Goal: Navigation & Orientation: Find specific page/section

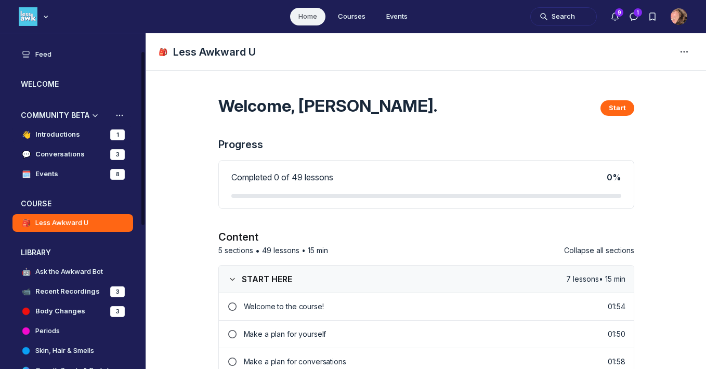
scroll to position [34, 0]
click at [69, 131] on h4 "Introductions" at bounding box center [57, 134] width 45 height 10
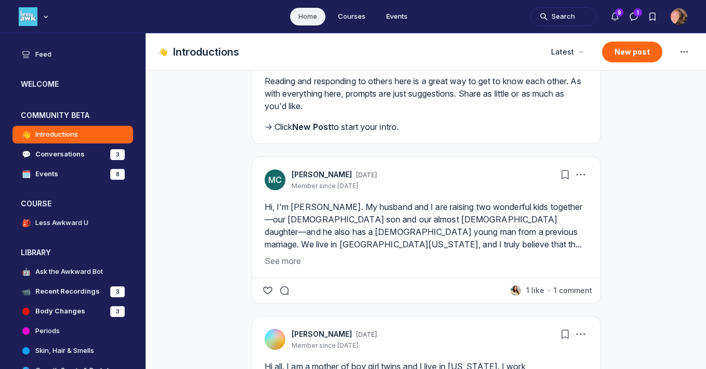
scroll to position [227, 0]
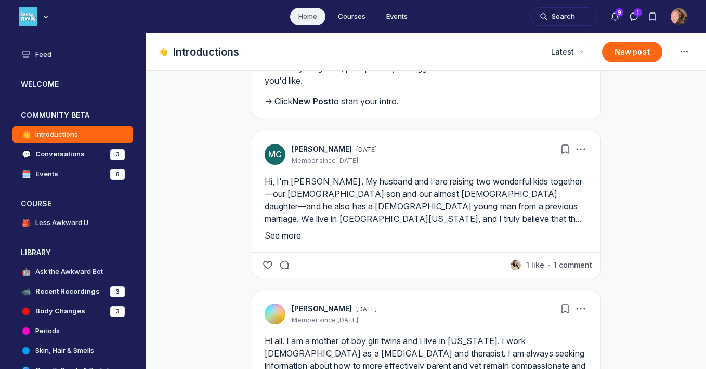
click at [286, 242] on button "See more" at bounding box center [426, 235] width 323 height 12
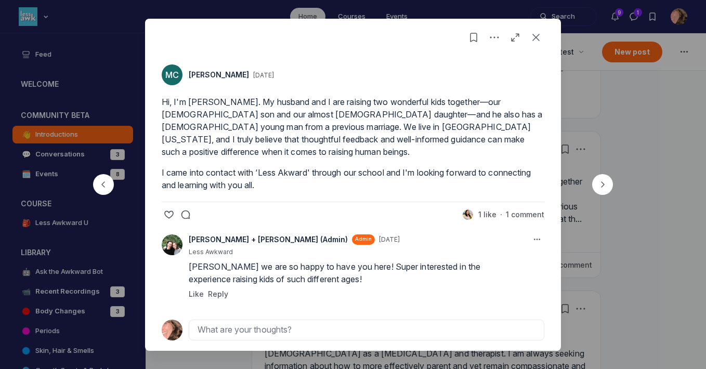
scroll to position [2, 0]
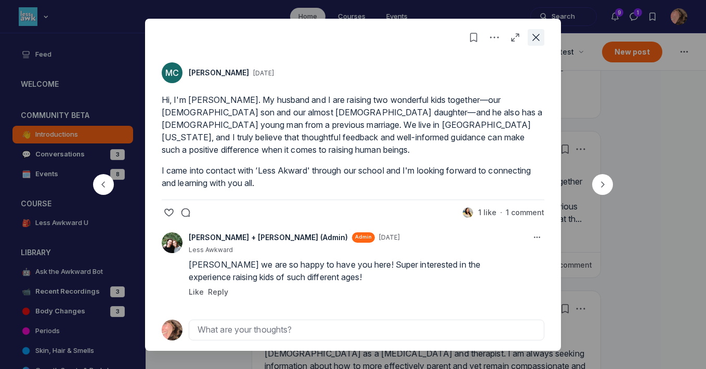
click at [537, 37] on icon "Close post" at bounding box center [536, 37] width 10 height 10
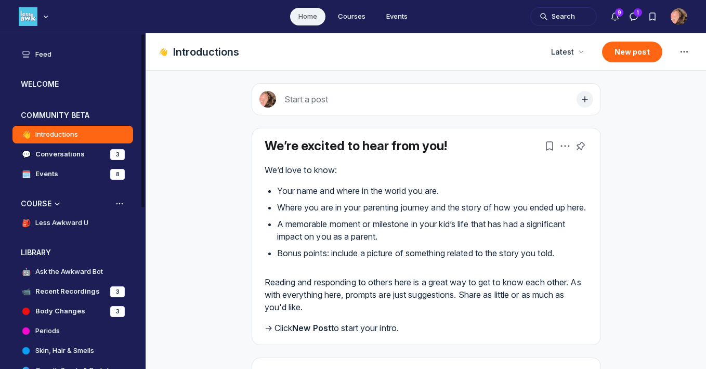
click at [46, 225] on h4 "Less Awkward U" at bounding box center [61, 223] width 53 height 10
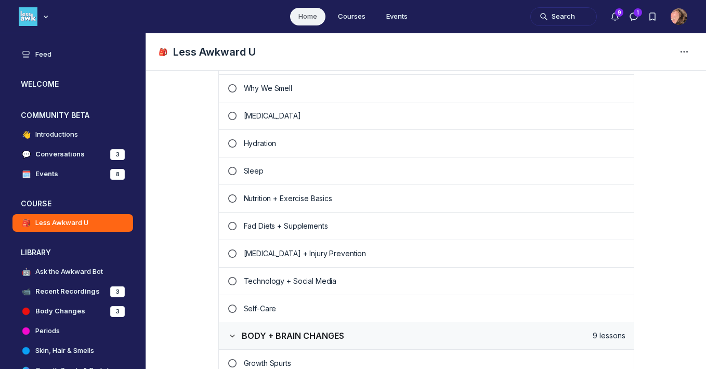
scroll to position [434, 0]
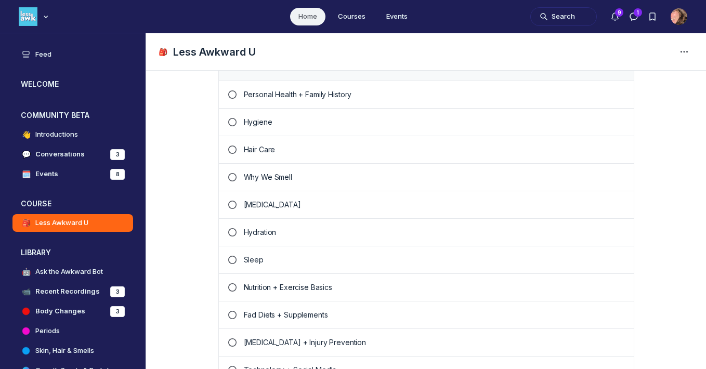
click at [295, 177] on p "Why We Smell" at bounding box center [435, 177] width 382 height 10
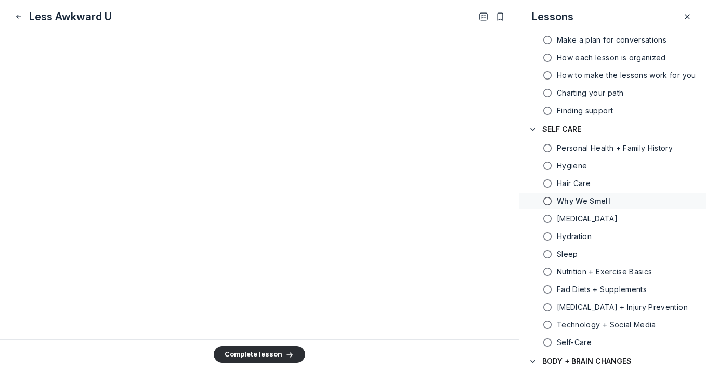
scroll to position [2964, 0]
click at [19, 15] on icon "Close" at bounding box center [19, 16] width 8 height 10
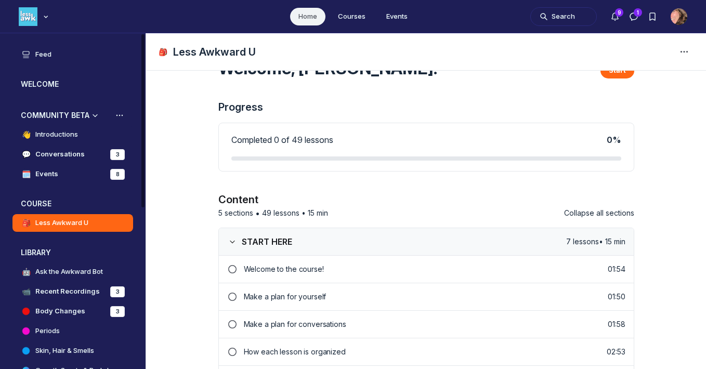
click at [65, 135] on h4 "Introductions" at bounding box center [56, 134] width 43 height 10
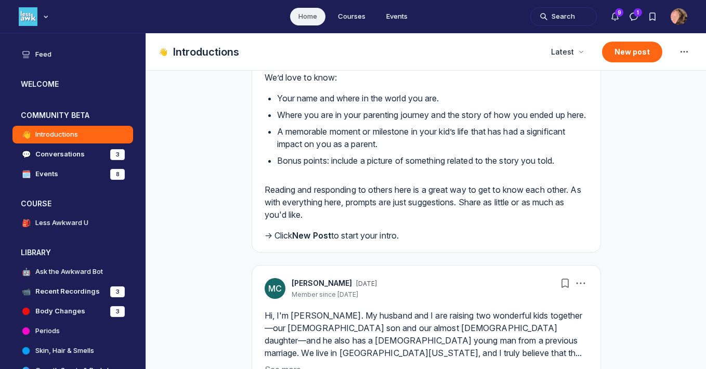
scroll to position [160, 0]
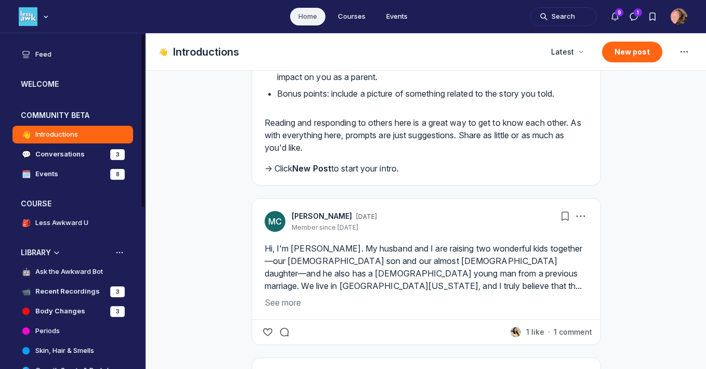
click at [76, 269] on h4 "Ask the Awkward Bot" at bounding box center [69, 272] width 68 height 10
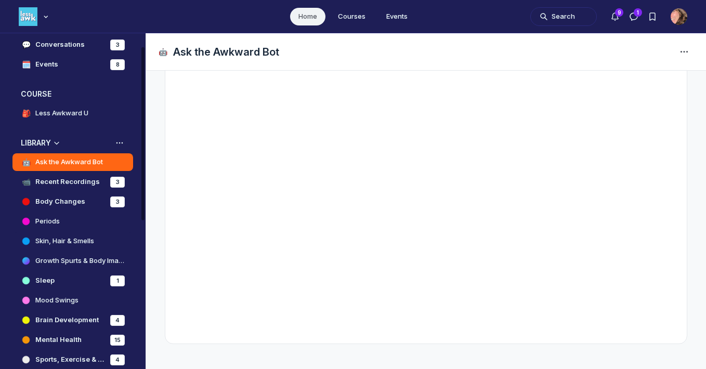
scroll to position [25, 0]
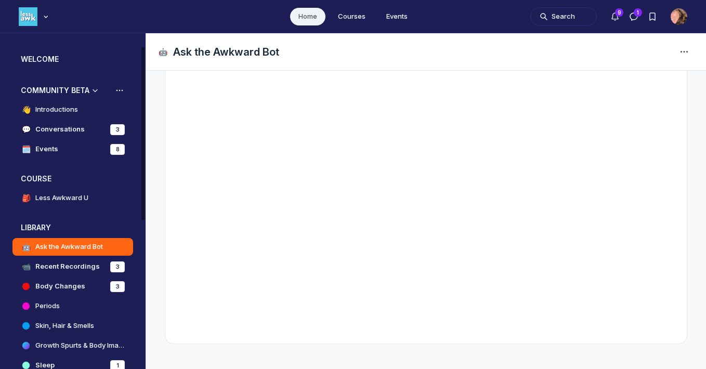
click at [56, 151] on h4 "Events" at bounding box center [46, 149] width 23 height 10
